Goal: Task Accomplishment & Management: Complete application form

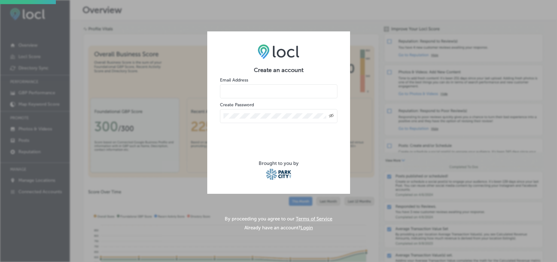
click at [276, 95] on input "email" at bounding box center [278, 91] width 117 height 14
type input "[PERSON_NAME][EMAIL_ADDRESS][DOMAIN_NAME]"
click at [246, 126] on iframe at bounding box center [279, 138] width 97 height 25
click at [247, 120] on div "Created with Sketch." at bounding box center [278, 116] width 117 height 14
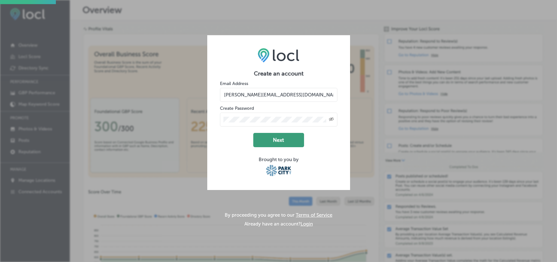
click at [288, 141] on button "Next" at bounding box center [278, 140] width 51 height 14
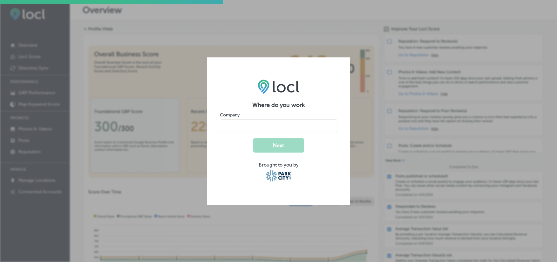
click at [238, 124] on input "name" at bounding box center [278, 125] width 117 height 13
type input "Proverbial Spirits"
click at [289, 146] on button "Next" at bounding box center [278, 145] width 51 height 14
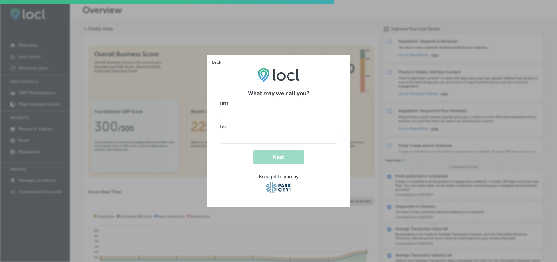
click at [254, 114] on input "name" at bounding box center [278, 114] width 117 height 13
type input "[PERSON_NAME]"
click at [279, 157] on button "Next" at bounding box center [278, 157] width 51 height 14
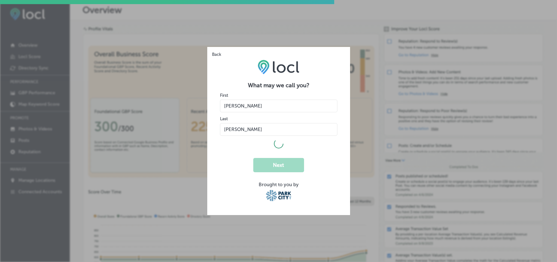
select select "US"
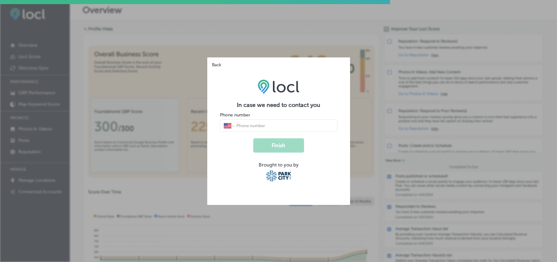
click at [289, 126] on input "tel" at bounding box center [284, 126] width 97 height 6
type input "[PHONE_NUMBER]"
click at [257, 154] on form "In case we need to contact you Phone number International [GEOGRAPHIC_DATA] [GE…" at bounding box center [278, 142] width 117 height 81
click at [270, 144] on button "Finish" at bounding box center [278, 145] width 51 height 14
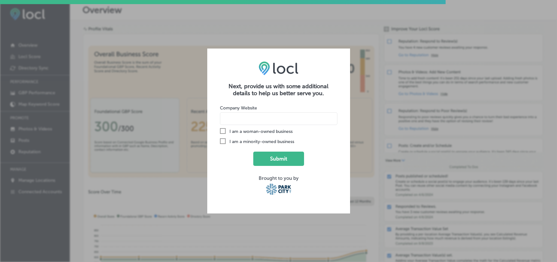
click at [246, 118] on input at bounding box center [278, 118] width 117 height 13
type input "[DOMAIN_NAME]"
click at [268, 162] on button "Submit" at bounding box center [278, 159] width 51 height 14
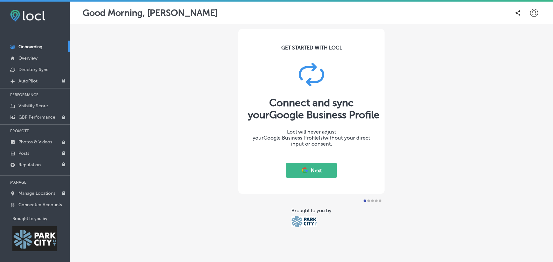
click at [318, 172] on button "Next" at bounding box center [311, 170] width 51 height 15
